Goal: Task Accomplishment & Management: Complete application form

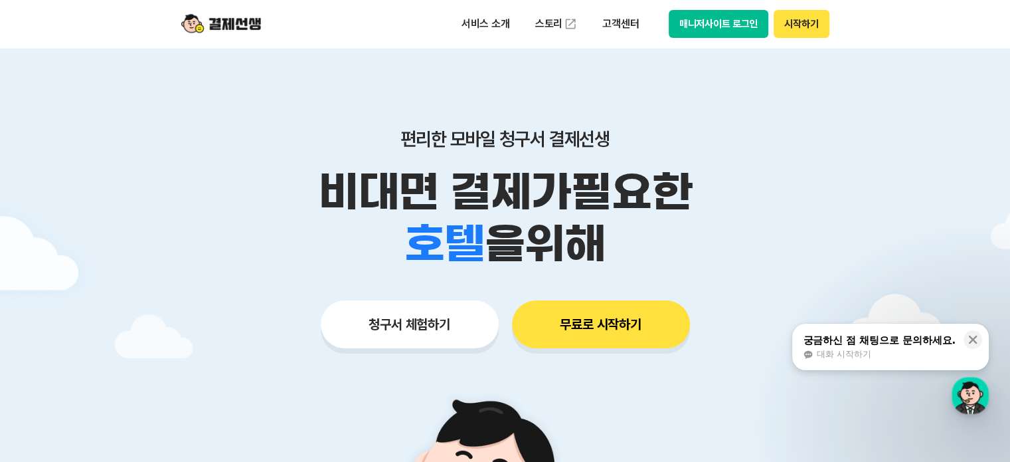
click at [797, 28] on button "시작하기" at bounding box center [801, 24] width 55 height 28
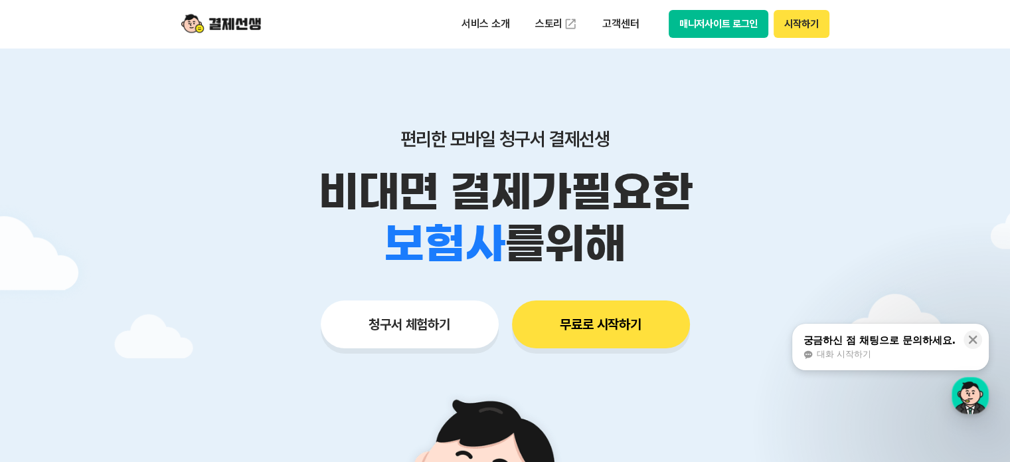
scroll to position [2666, 0]
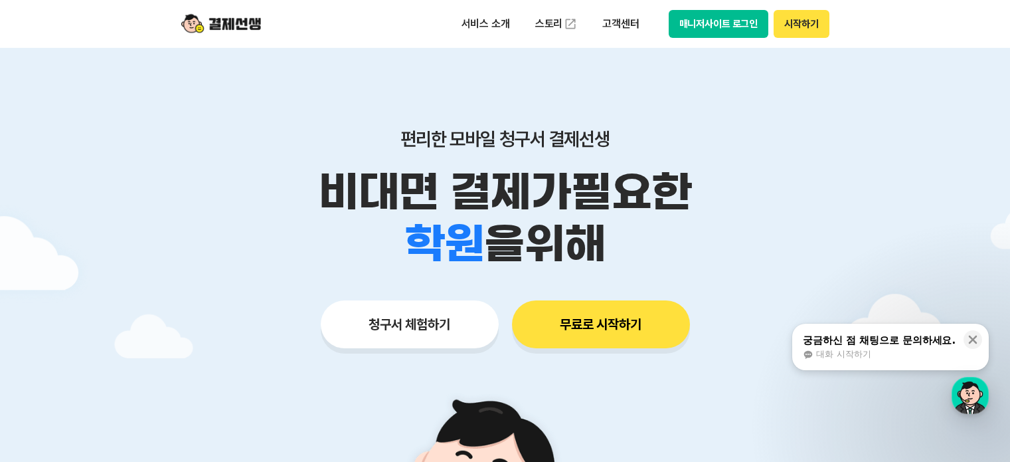
click at [797, 25] on button "시작하기" at bounding box center [801, 24] width 55 height 28
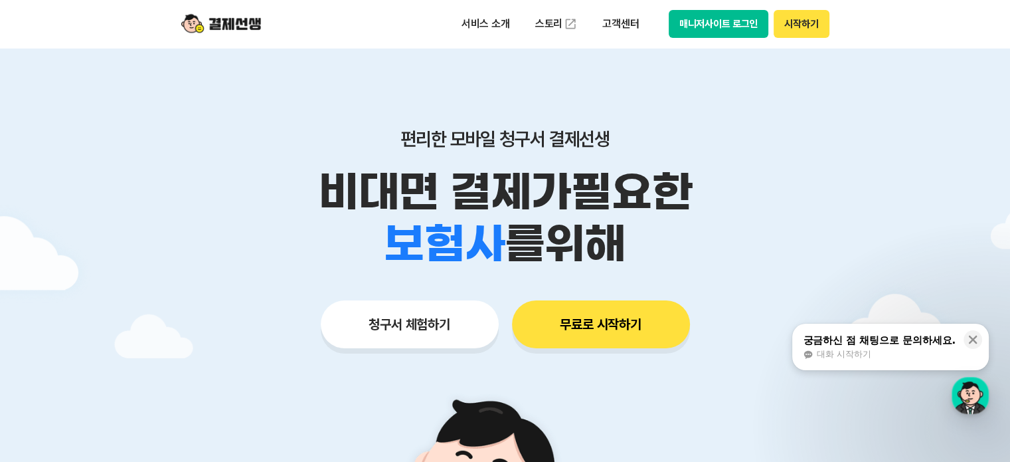
scroll to position [2666, 0]
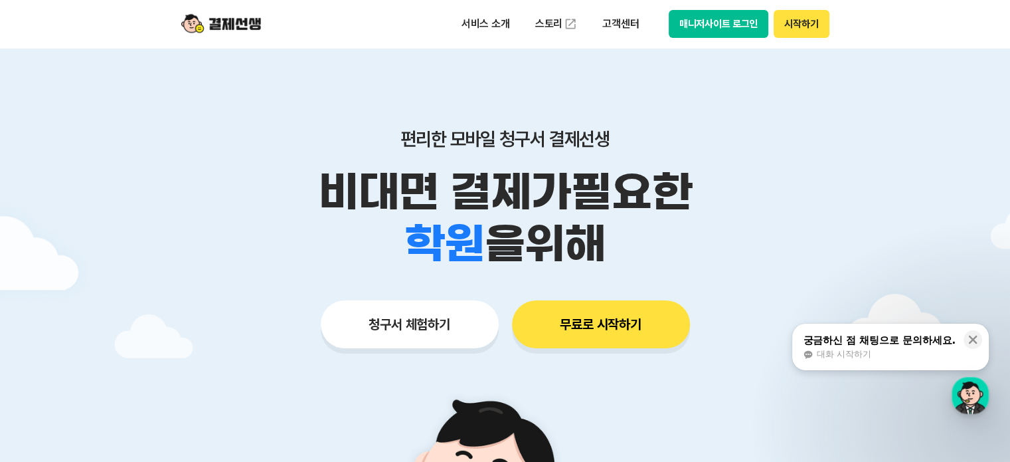
click at [782, 25] on button "시작하기" at bounding box center [801, 24] width 55 height 28
